Goal: Information Seeking & Learning: Find specific fact

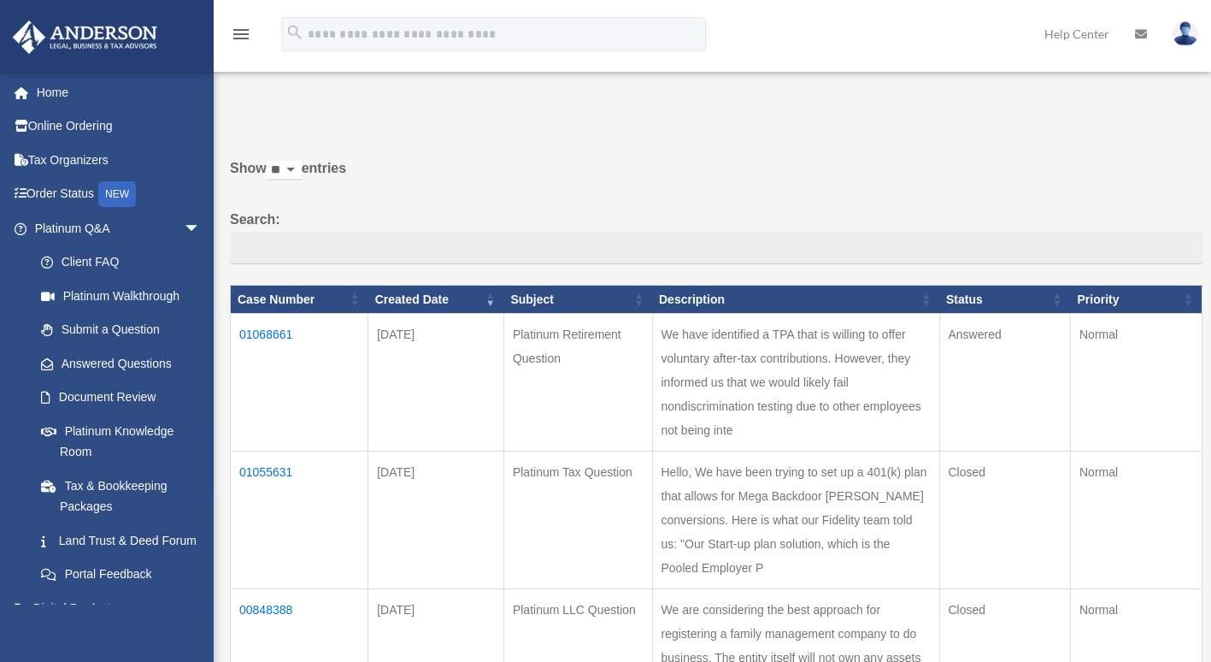
click at [267, 336] on td "01068661" at bounding box center [300, 383] width 138 height 138
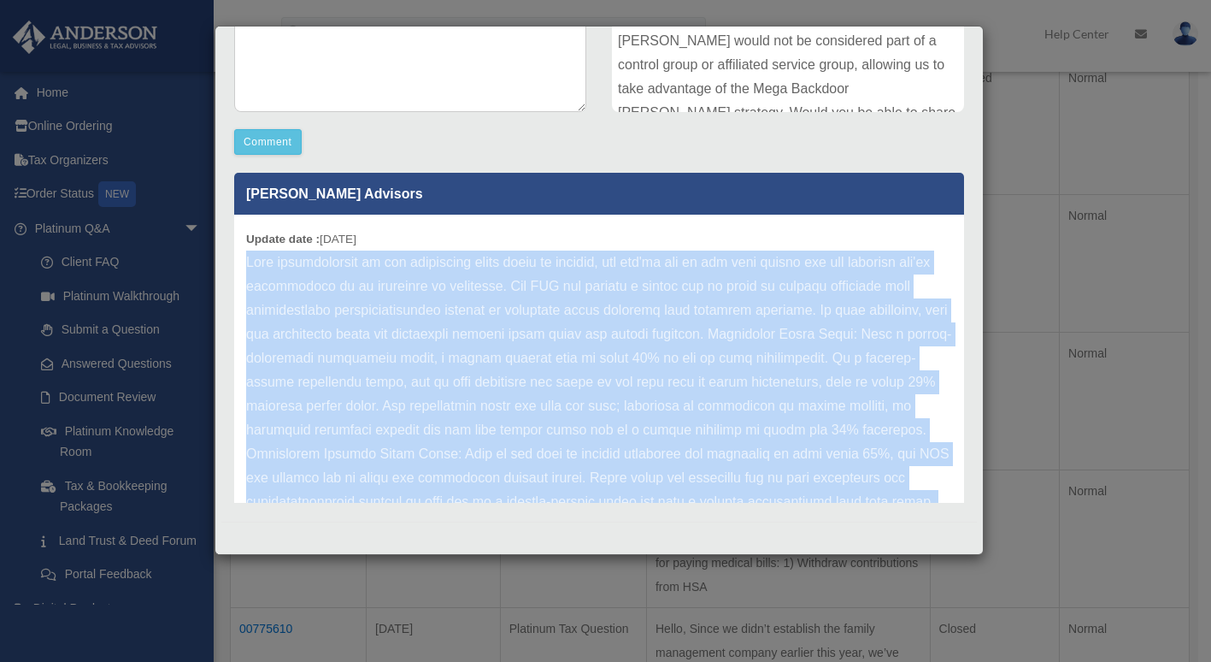
drag, startPoint x: 891, startPoint y: 456, endPoint x: 248, endPoint y: 262, distance: 671.5
click at [248, 262] on p at bounding box center [599, 525] width 706 height 551
copy p "Your understanding of the controlled group rules is correct, and you've hit on …"
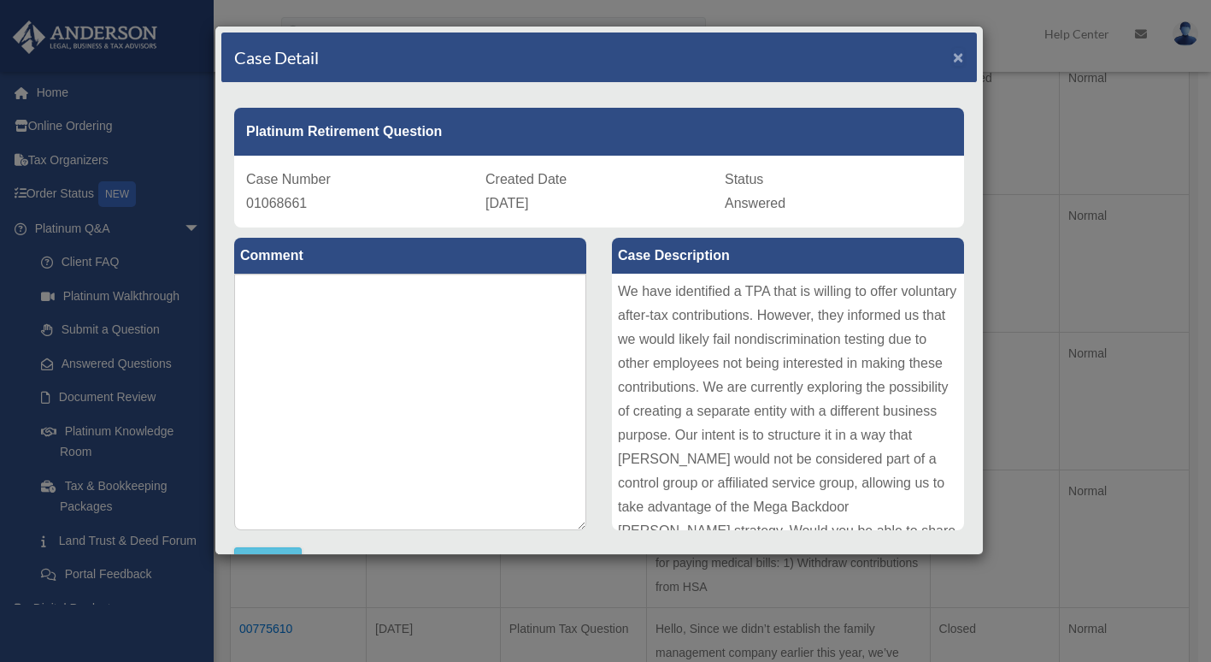
click at [953, 61] on span "×" at bounding box center [958, 57] width 11 height 20
